Goal: Task Accomplishment & Management: Complete application form

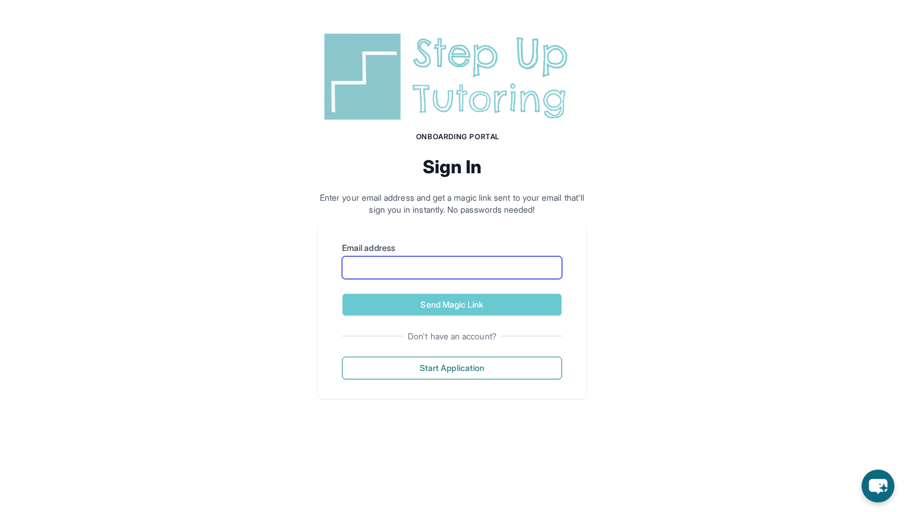
click at [396, 270] on input "Email address" at bounding box center [452, 267] width 220 height 23
type input "**********"
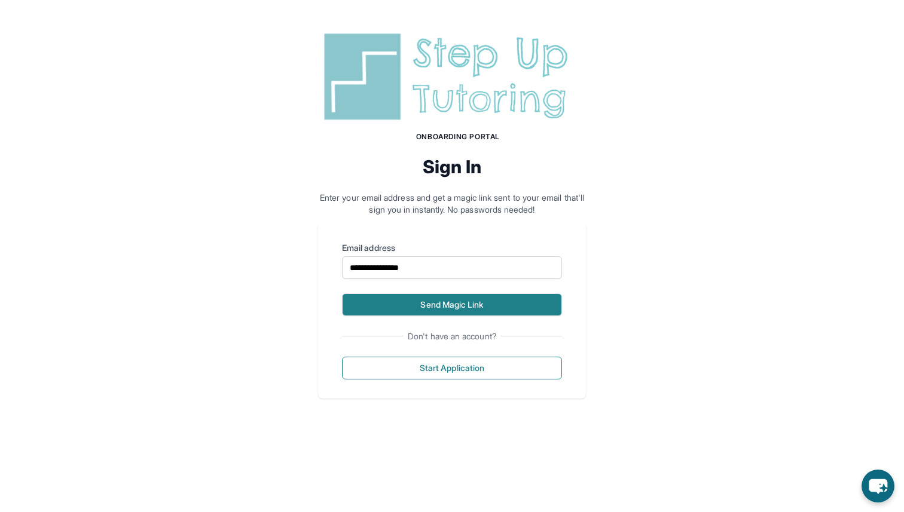
click at [419, 301] on button "Send Magic Link" at bounding box center [452, 304] width 220 height 23
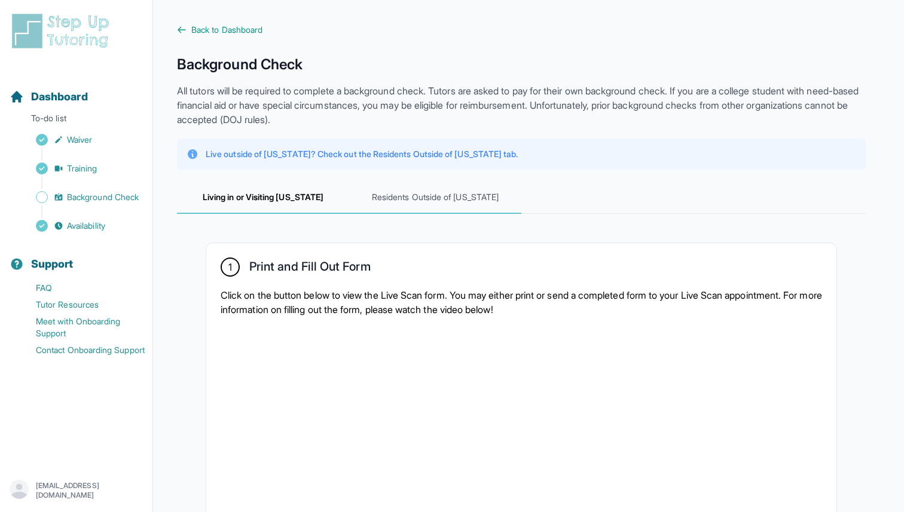
click at [395, 200] on span "Residents Outside of California" at bounding box center [435, 198] width 172 height 32
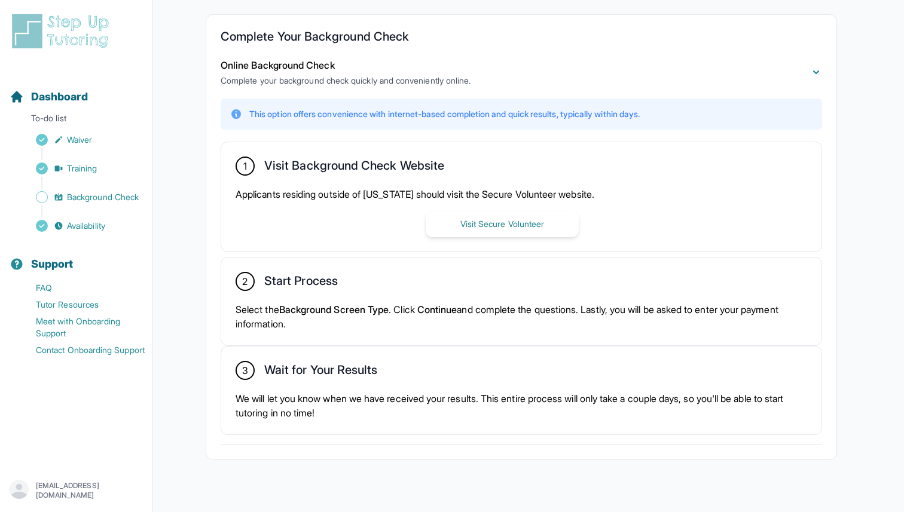
scroll to position [230, 0]
click at [370, 227] on div "Applicants residing outside of California should visit the Secure Volunteer web…" at bounding box center [520, 211] width 571 height 50
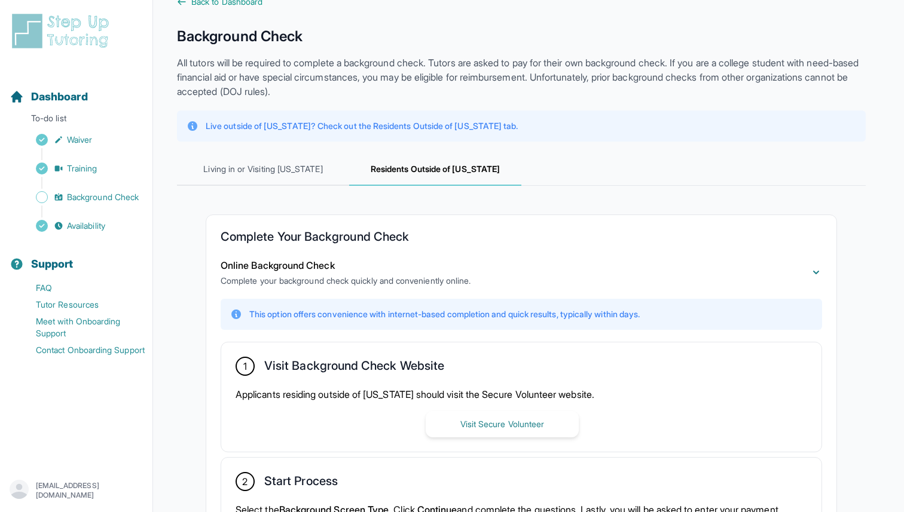
scroll to position [0, 0]
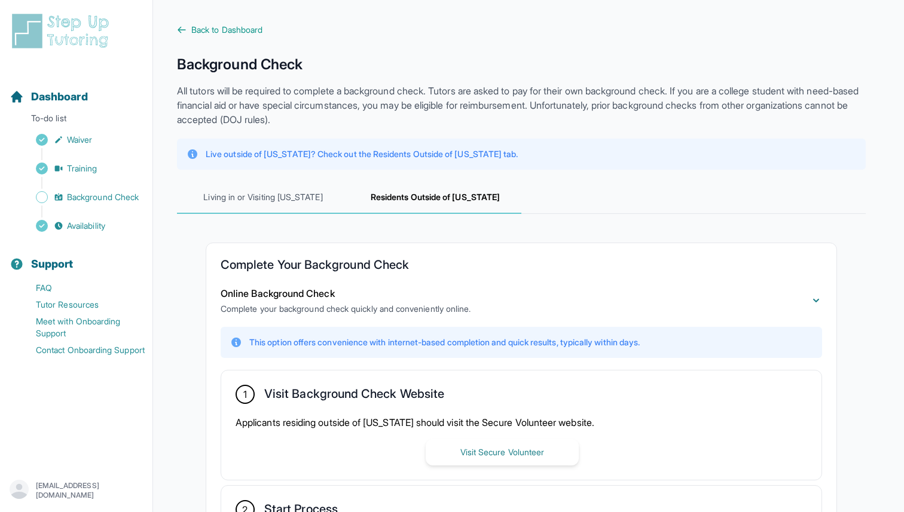
click at [267, 198] on span "Living in or Visiting California" at bounding box center [263, 198] width 172 height 32
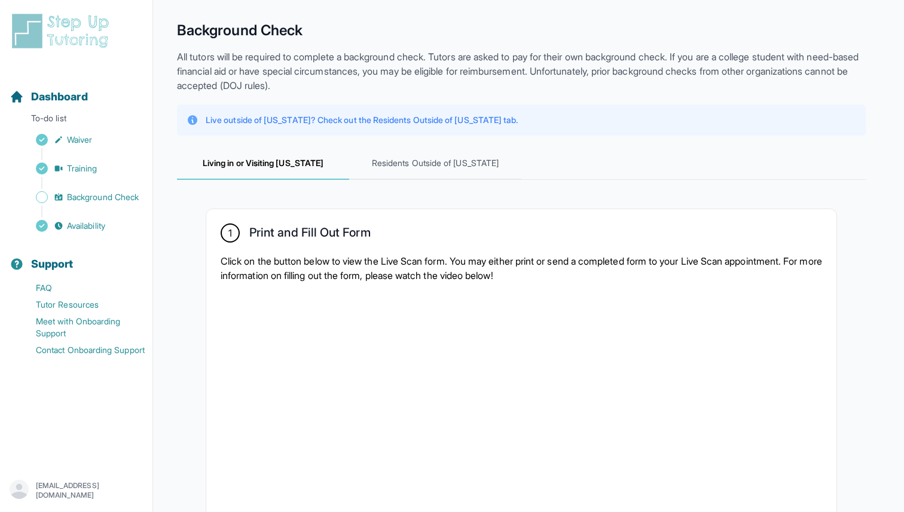
scroll to position [25, 0]
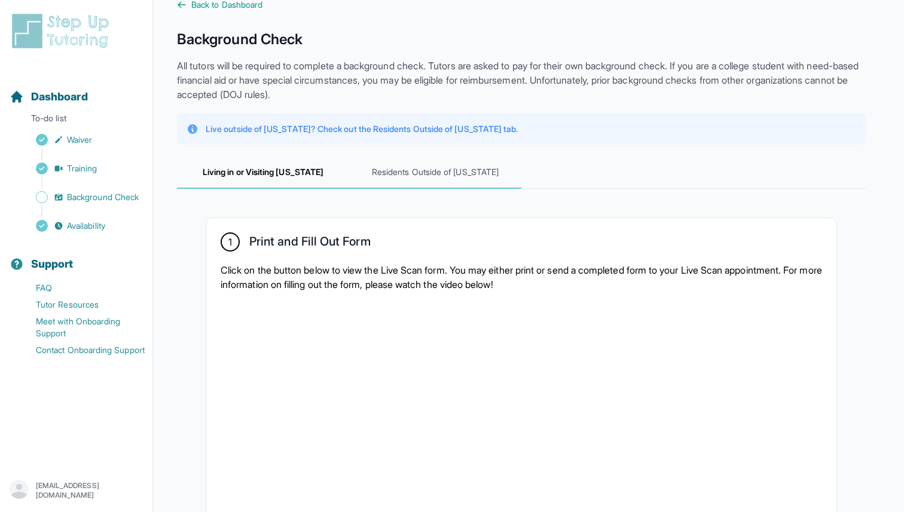
click at [423, 181] on span "Residents Outside of California" at bounding box center [435, 173] width 172 height 32
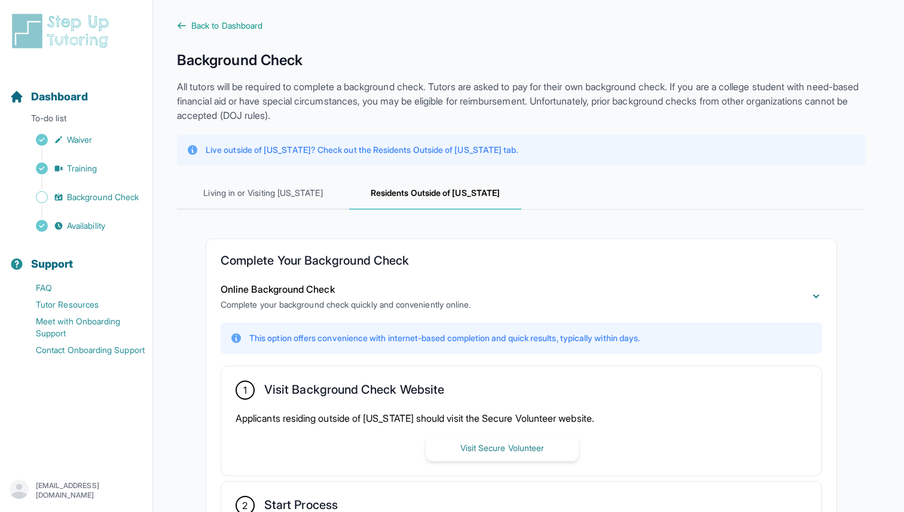
scroll to position [0, 0]
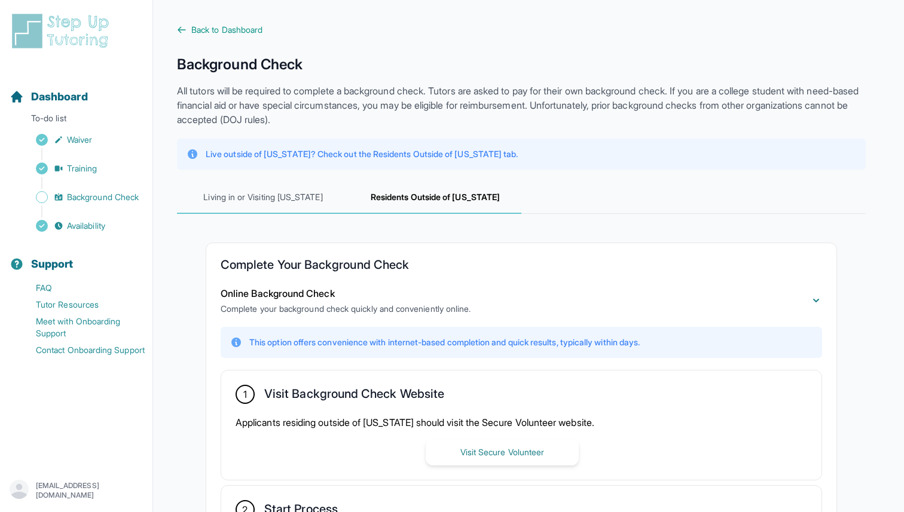
click at [280, 202] on span "Living in or Visiting California" at bounding box center [263, 198] width 172 height 32
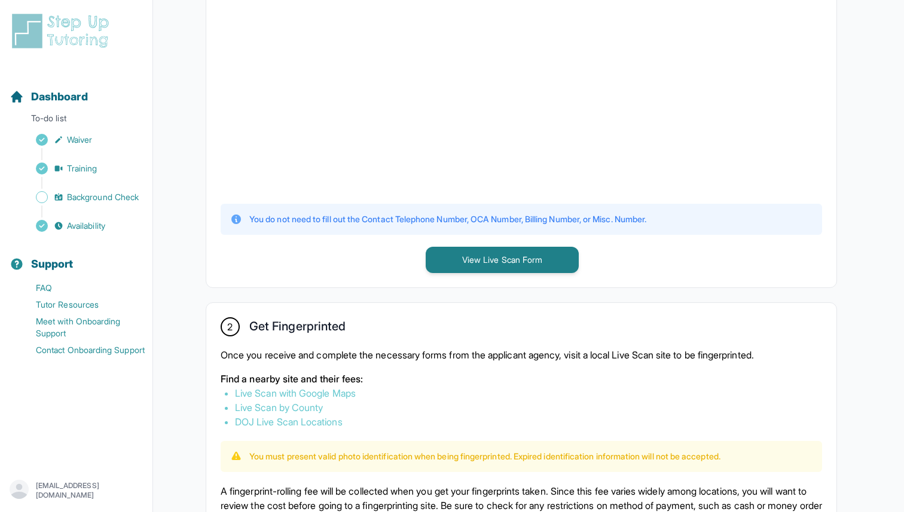
scroll to position [399, 0]
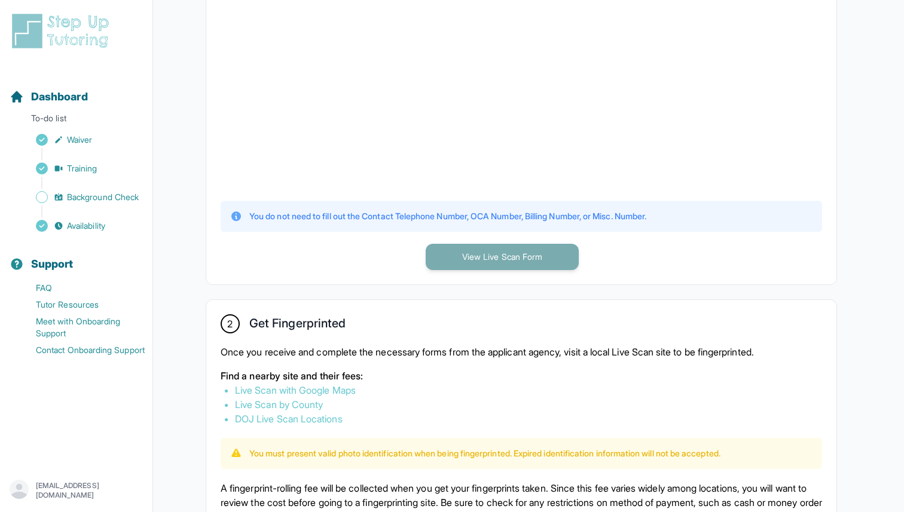
click at [512, 259] on button "View Live Scan Form" at bounding box center [502, 257] width 153 height 26
